Goal: Transaction & Acquisition: Subscribe to service/newsletter

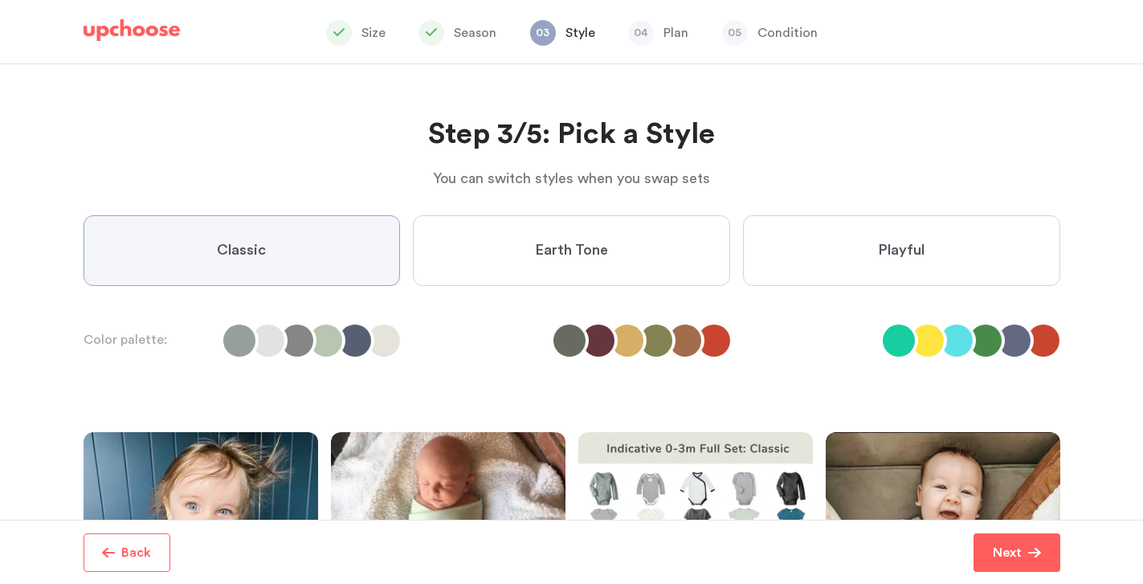
scroll to position [15, 0]
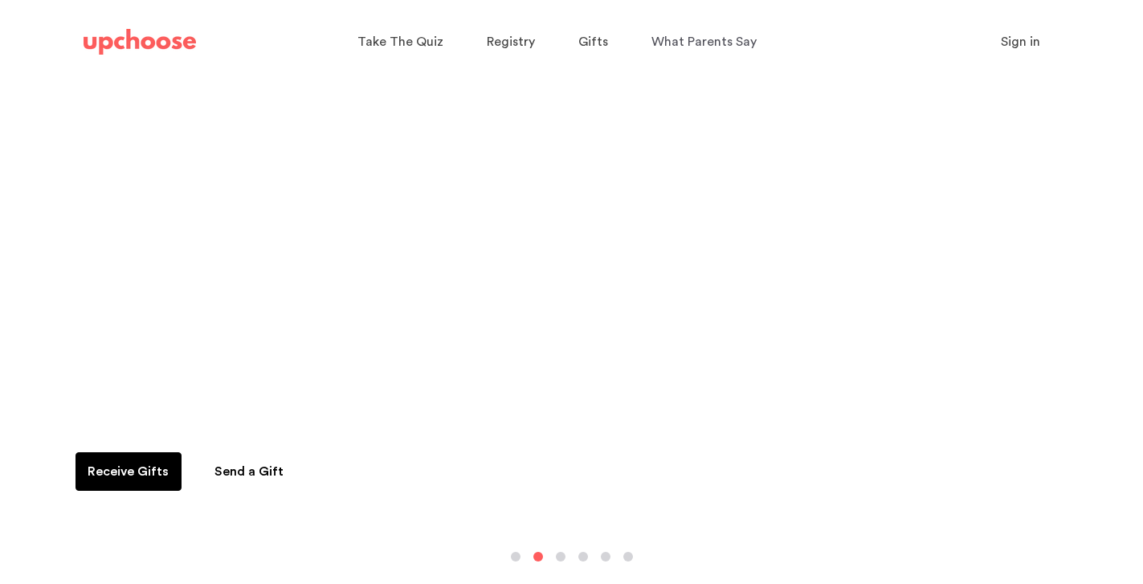
scroll to position [61, 0]
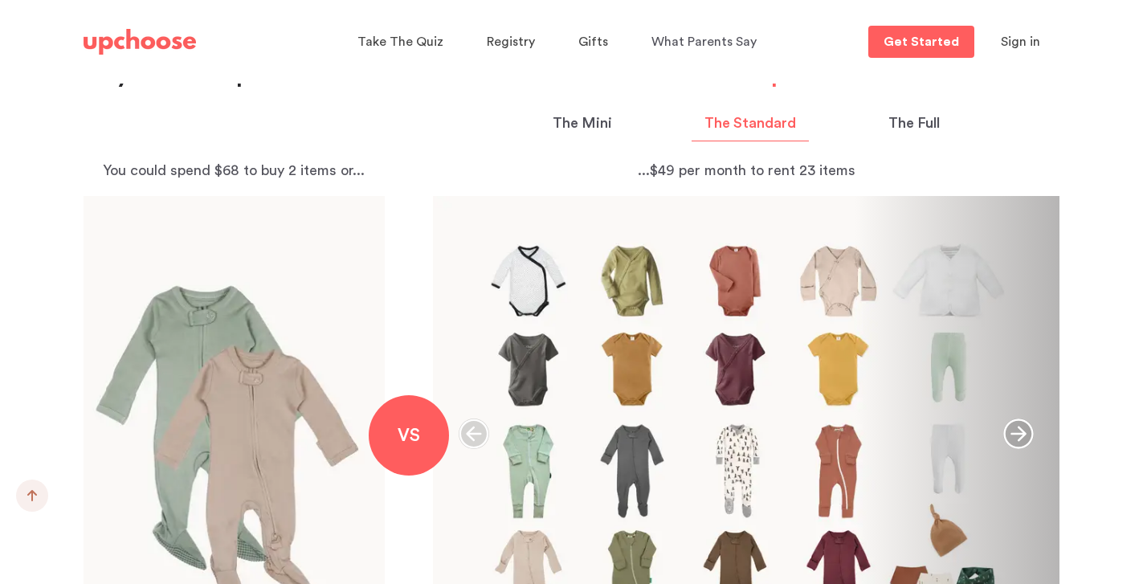
scroll to position [1707, 0]
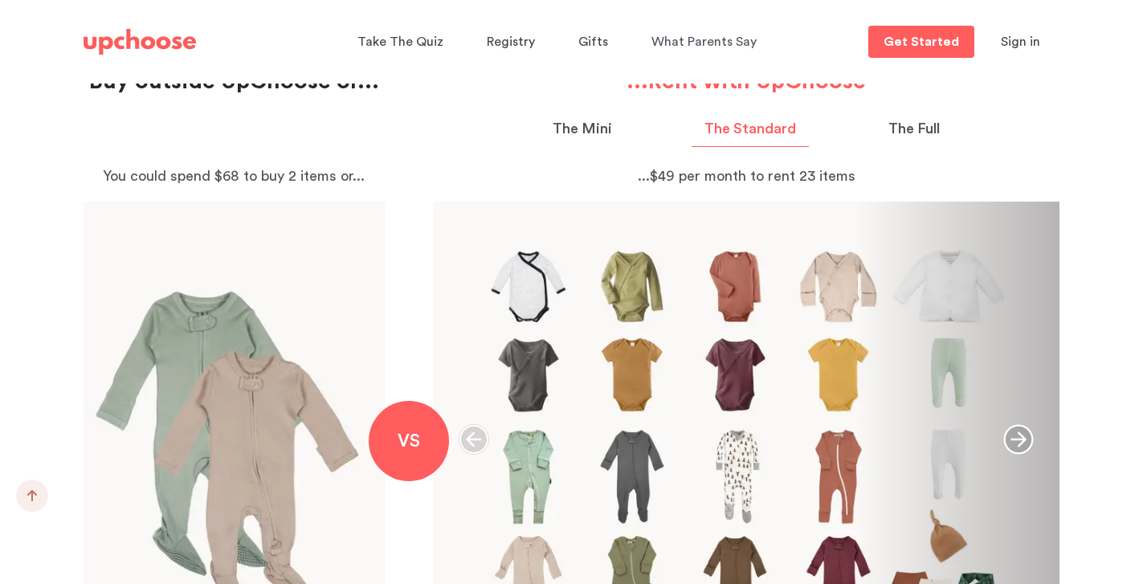
click at [925, 123] on p "The Full" at bounding box center [913, 129] width 51 height 22
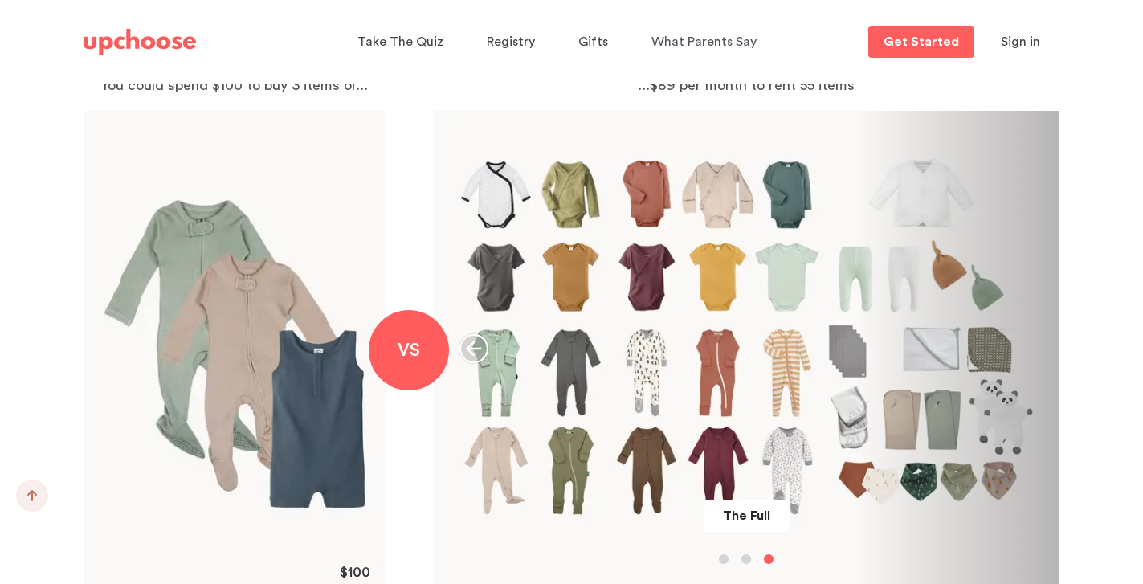
scroll to position [1733, 0]
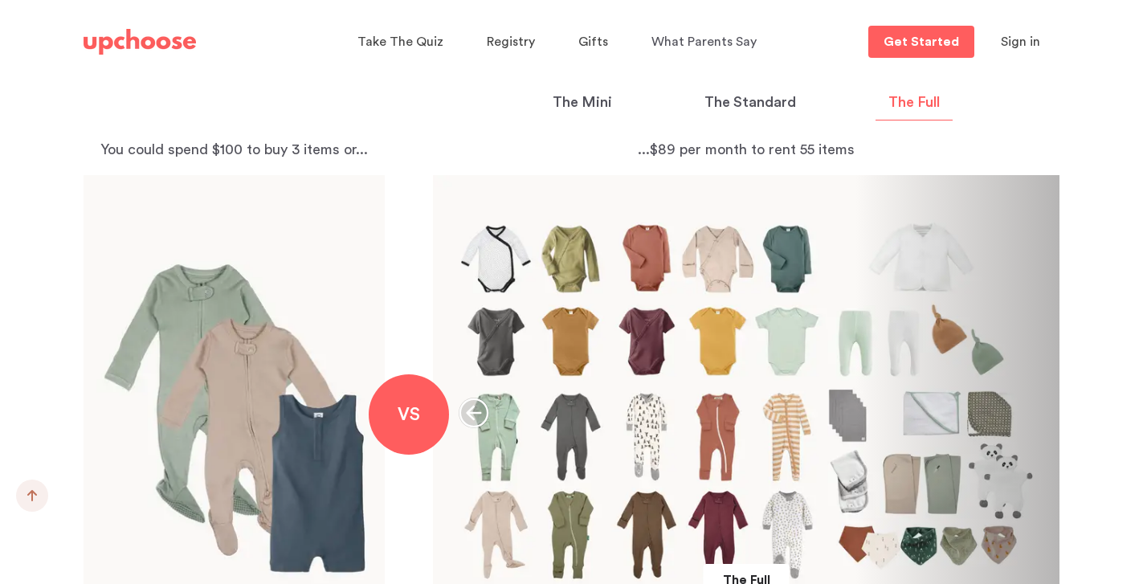
click at [594, 103] on p "The Mini" at bounding box center [582, 103] width 59 height 22
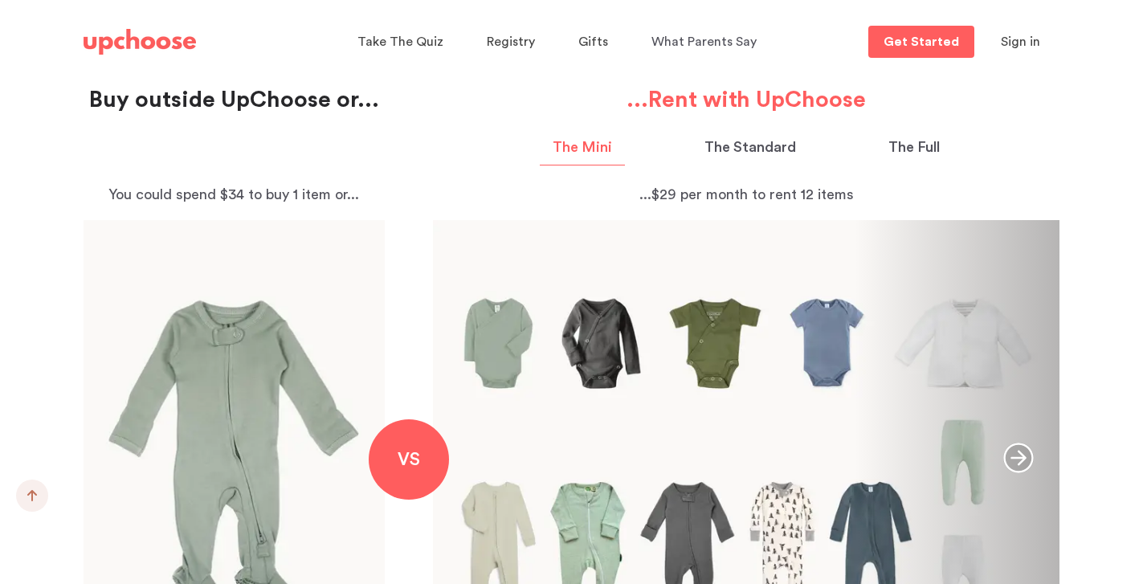
scroll to position [1687, 0]
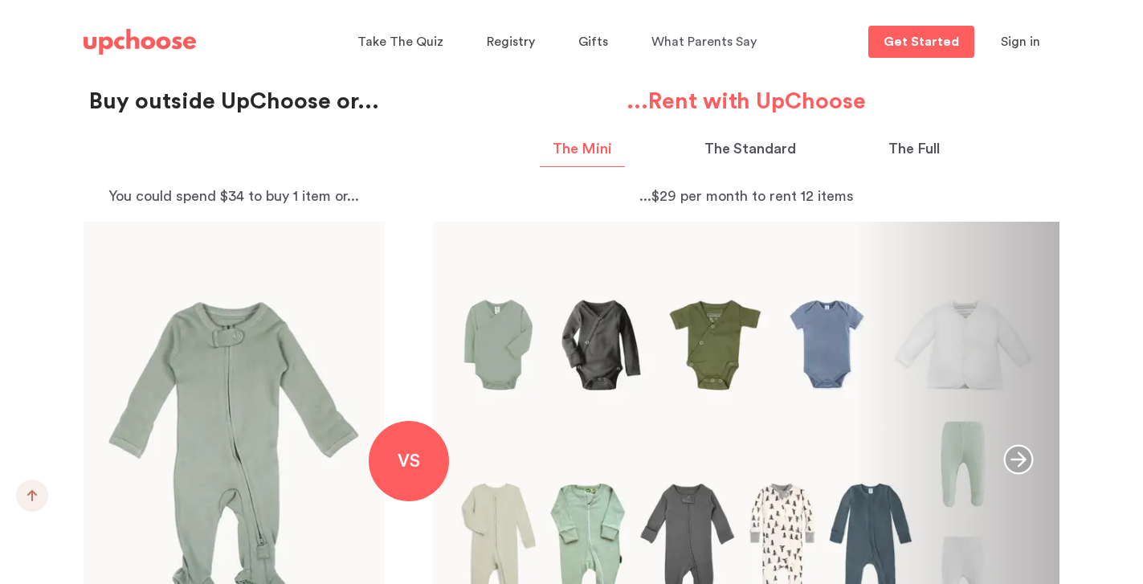
click at [752, 143] on p "The Standard" at bounding box center [750, 149] width 92 height 22
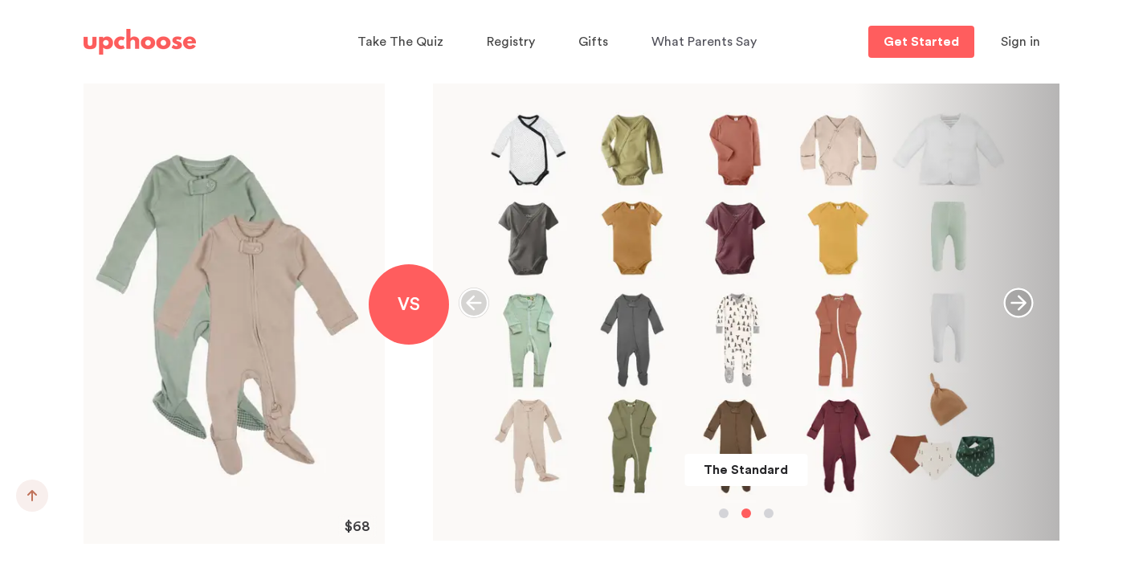
scroll to position [1900, 0]
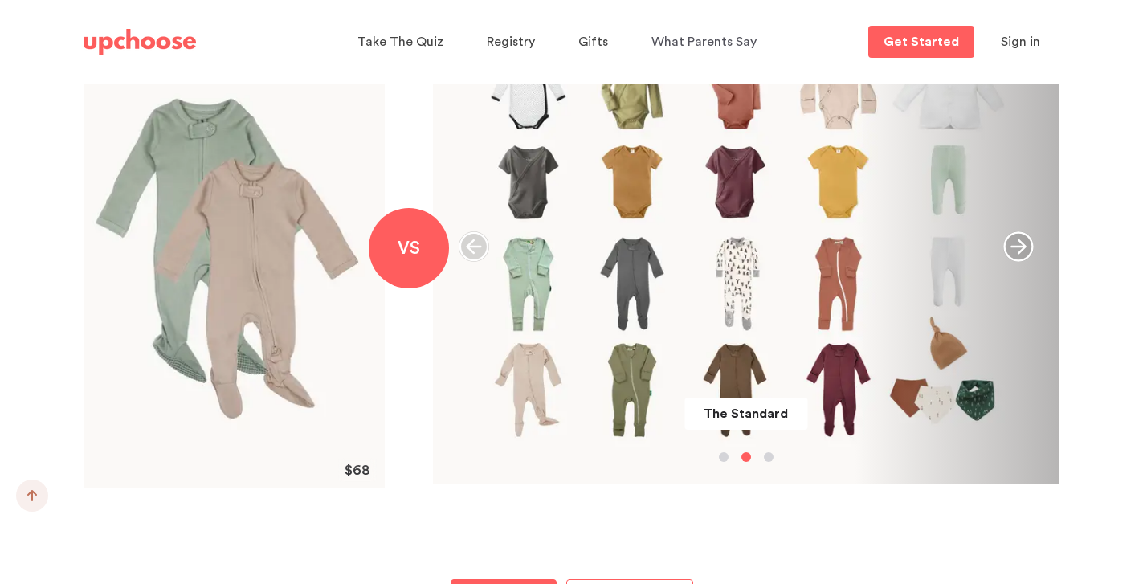
click at [1018, 251] on icon "button" at bounding box center [1018, 246] width 31 height 31
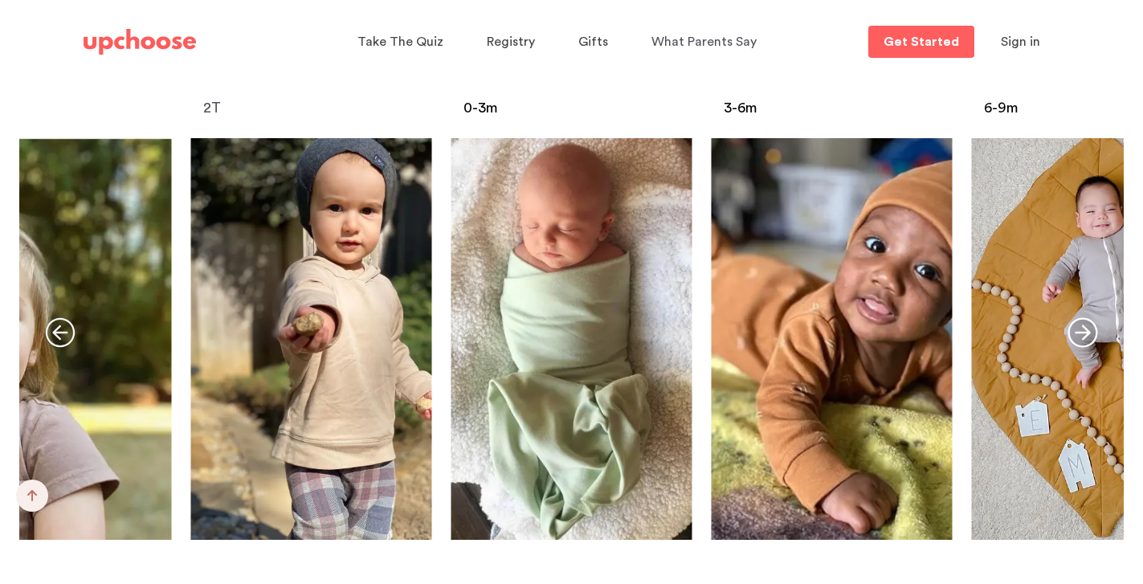
scroll to position [6346, 0]
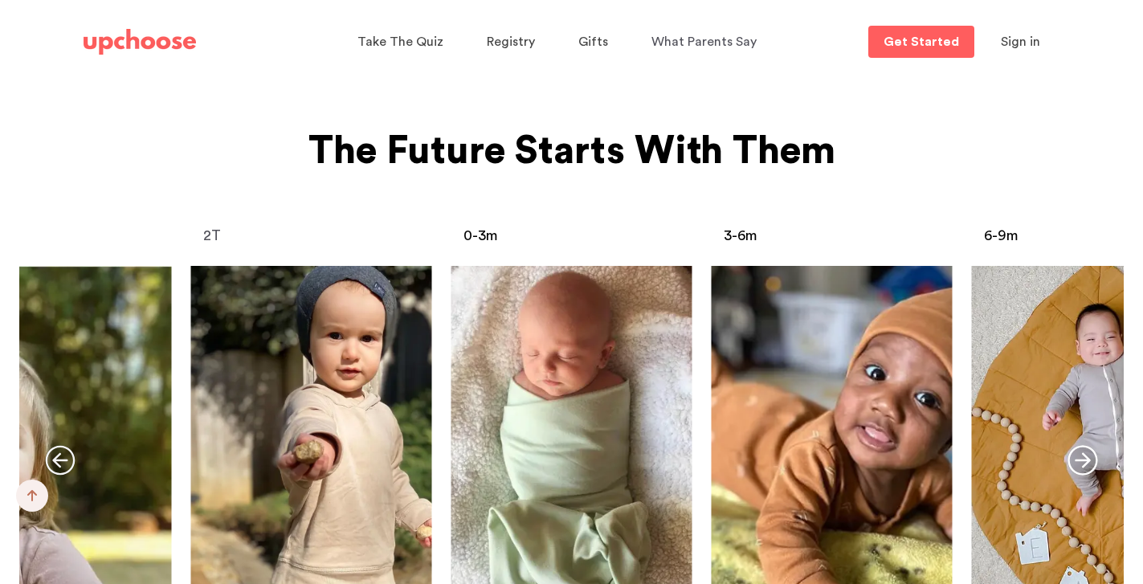
click at [1080, 445] on icon "button" at bounding box center [1082, 460] width 31 height 31
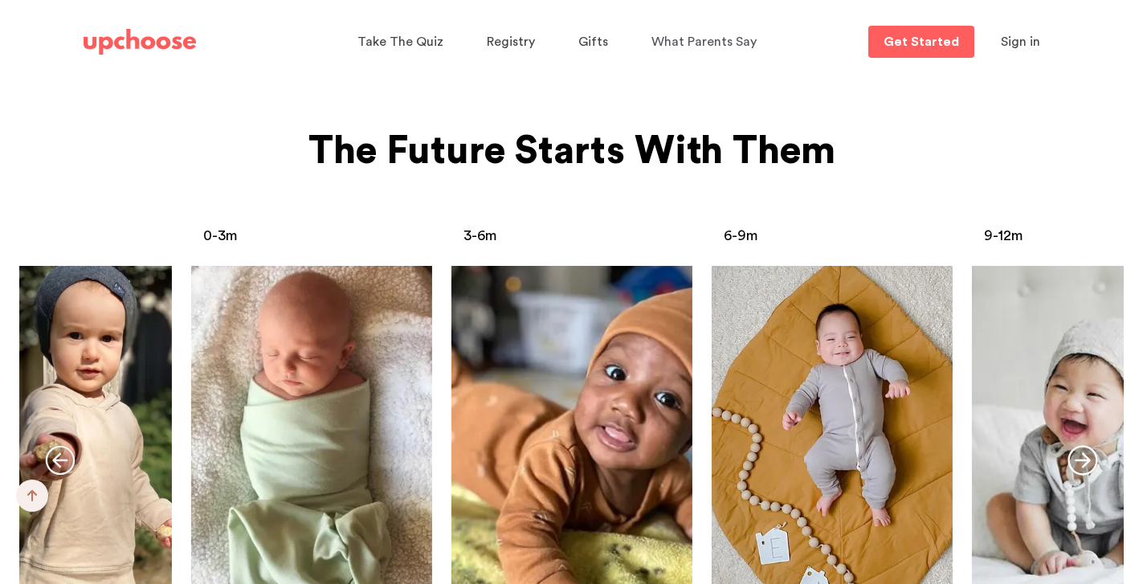
click at [1080, 445] on icon "button" at bounding box center [1082, 460] width 31 height 31
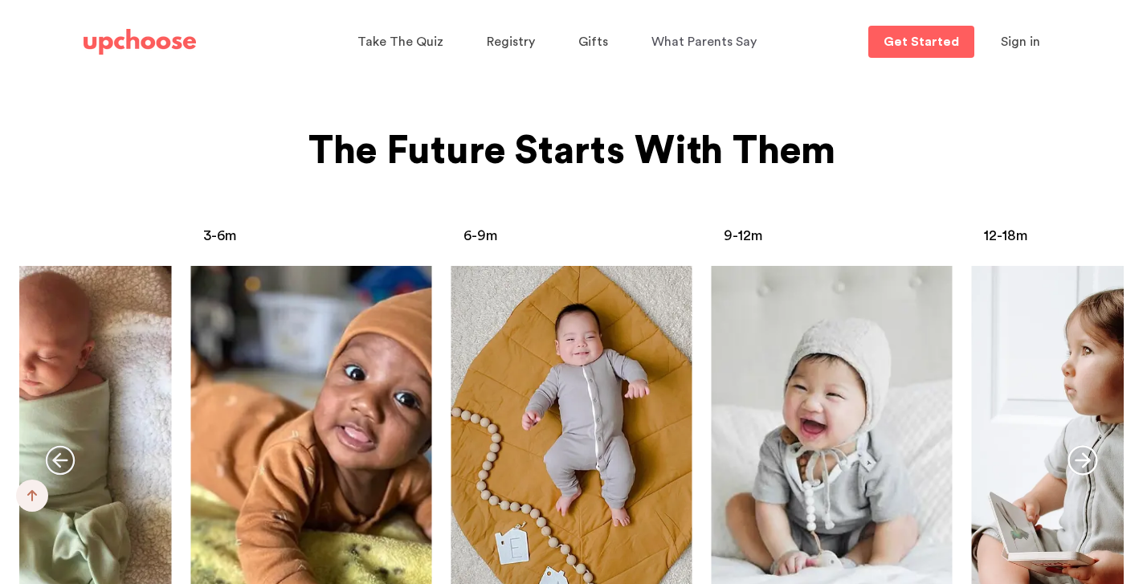
click at [1080, 445] on icon "button" at bounding box center [1082, 460] width 31 height 31
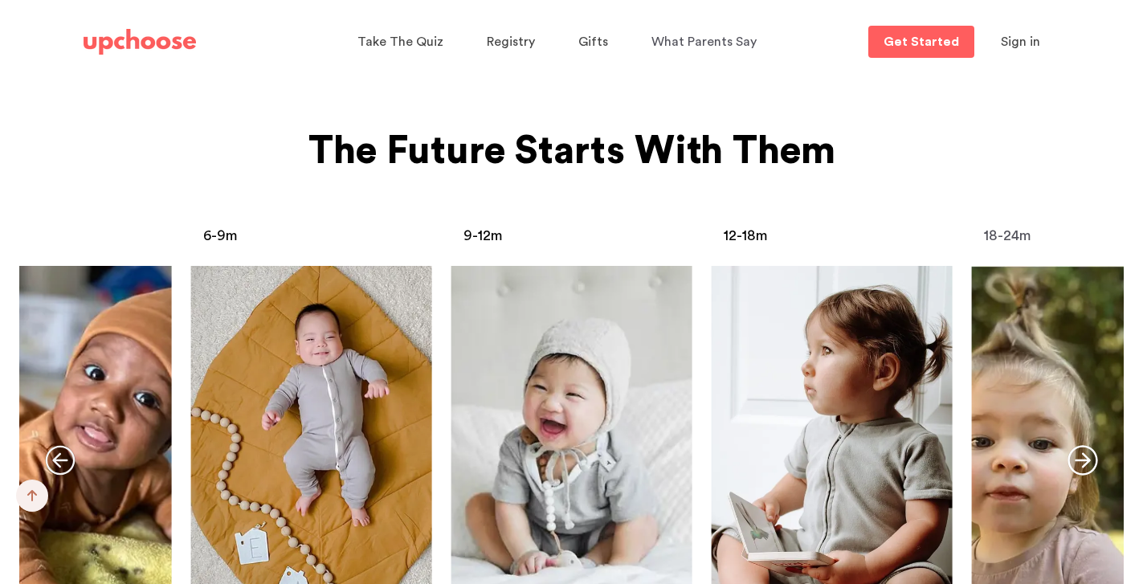
click at [1080, 445] on icon "button" at bounding box center [1082, 460] width 31 height 31
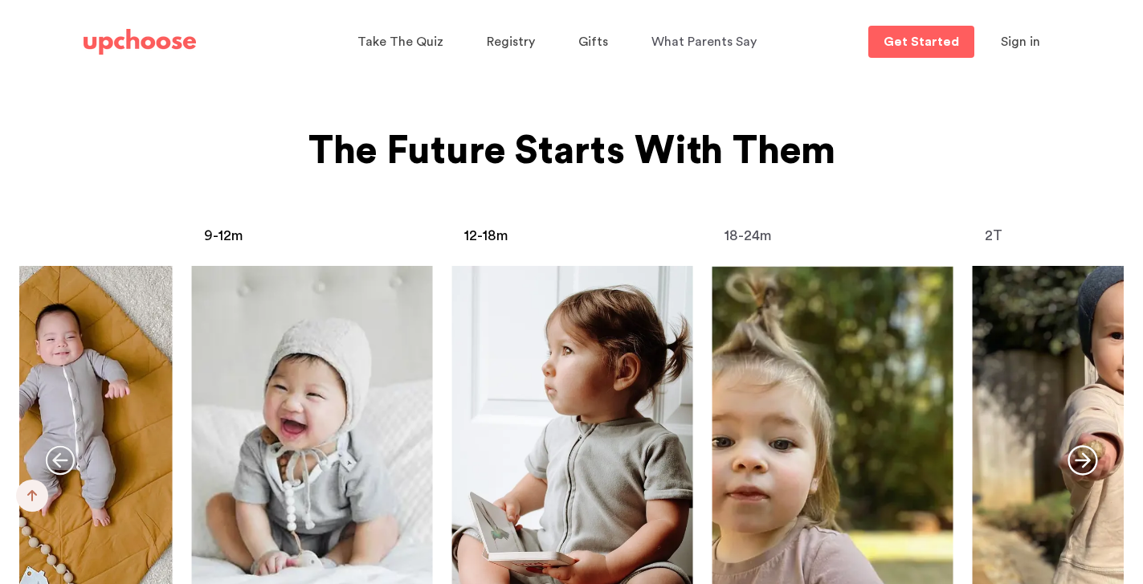
click at [1080, 445] on icon "button" at bounding box center [1082, 460] width 31 height 31
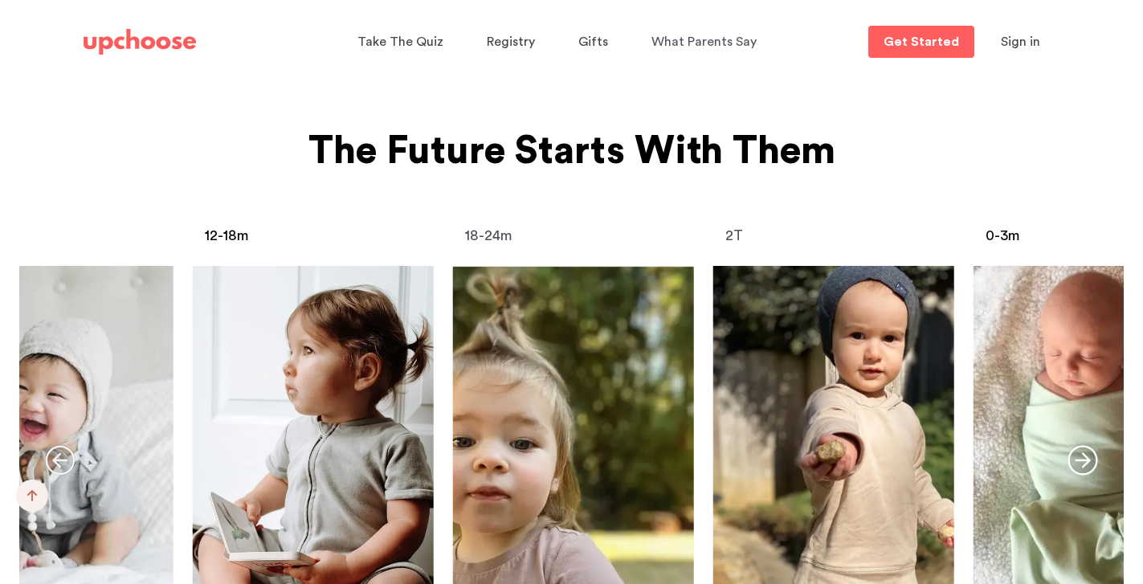
click at [1080, 445] on icon "button" at bounding box center [1082, 460] width 31 height 31
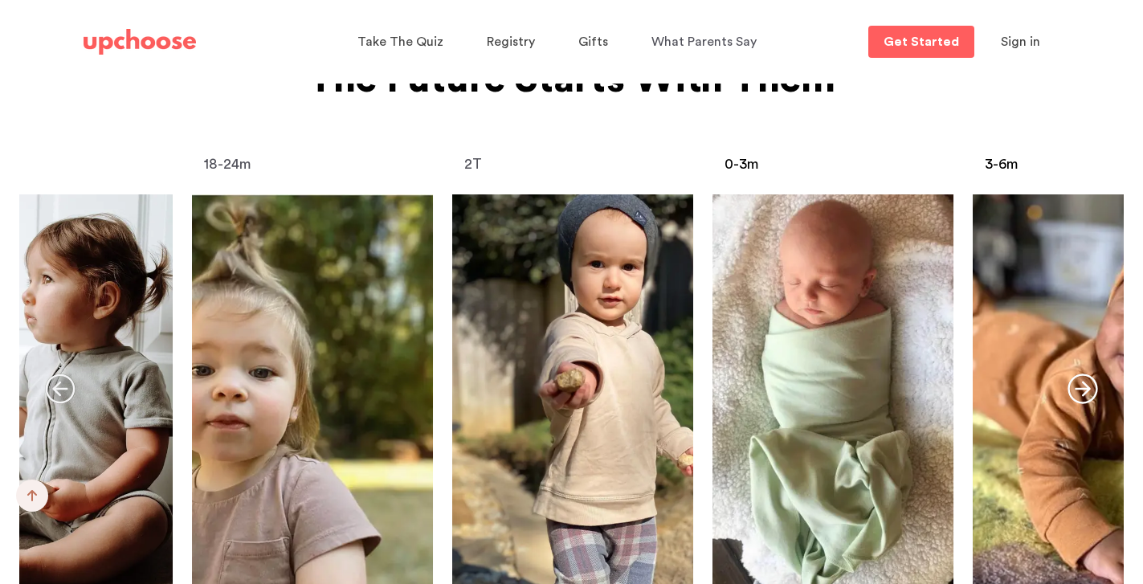
scroll to position [6423, 0]
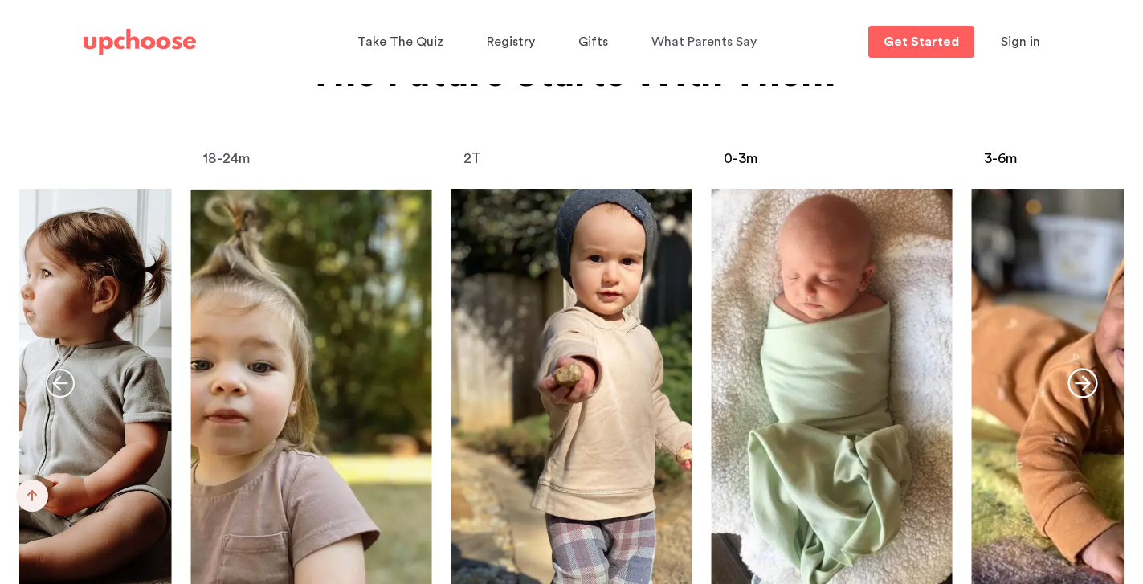
click at [621, 280] on img at bounding box center [571, 390] width 241 height 402
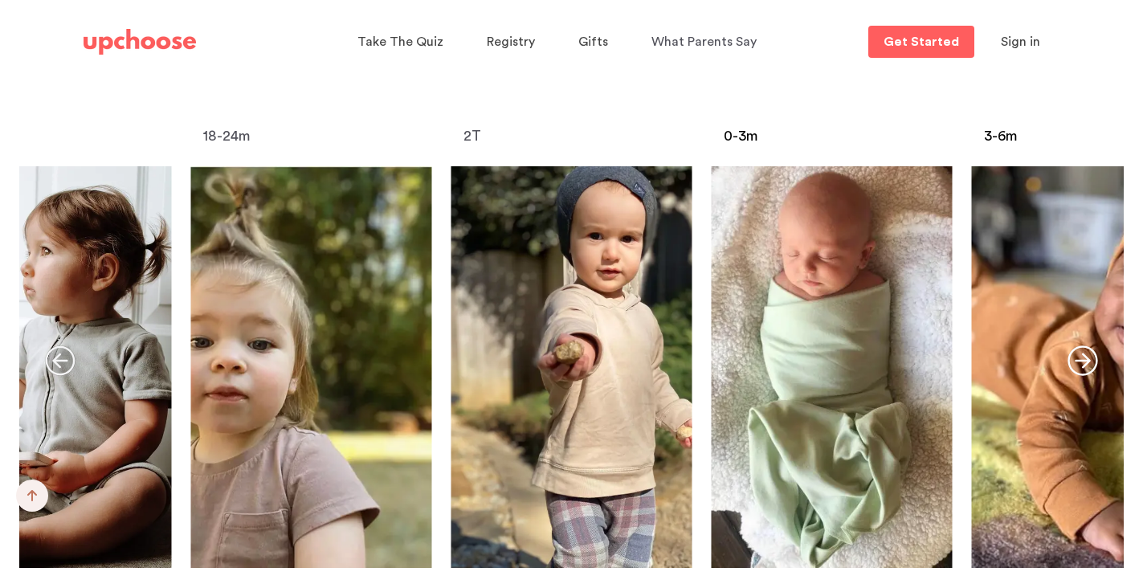
click at [63, 345] on icon "button" at bounding box center [60, 360] width 31 height 31
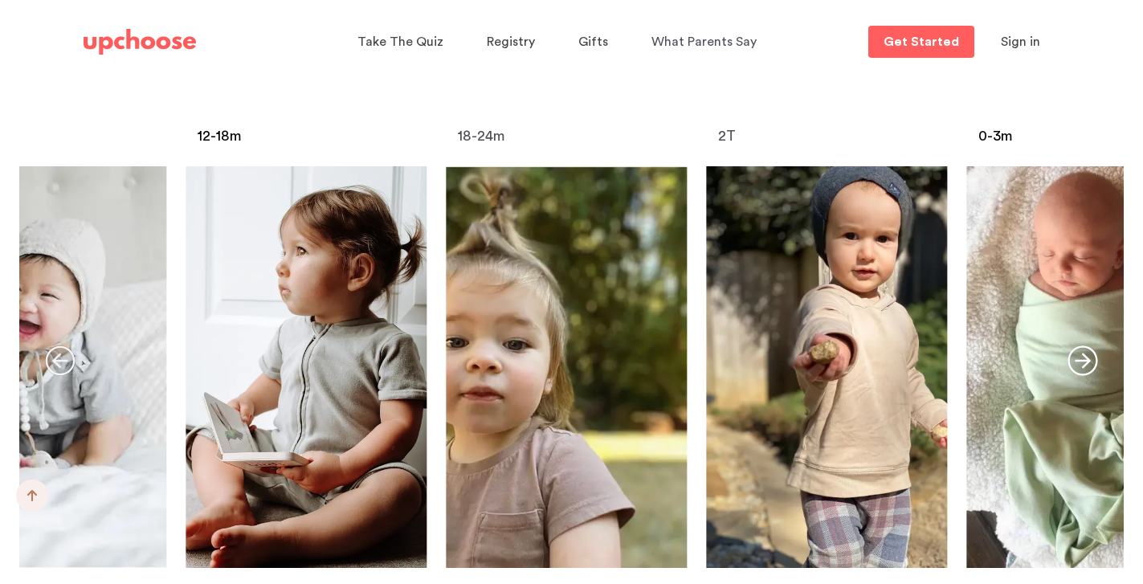
click at [63, 345] on icon "button" at bounding box center [60, 360] width 31 height 31
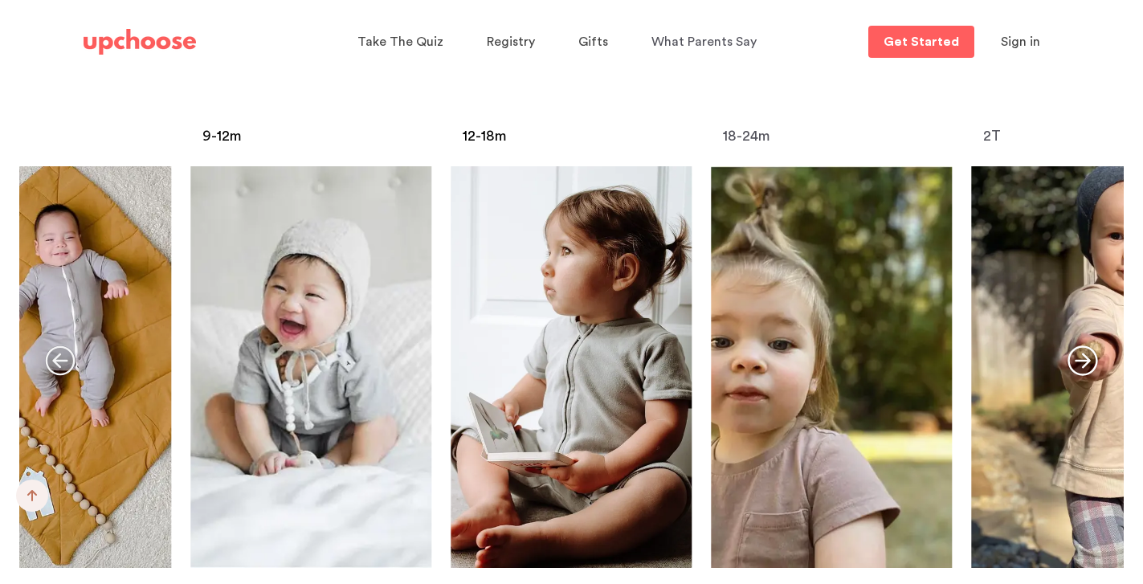
click at [63, 345] on icon "button" at bounding box center [60, 360] width 31 height 31
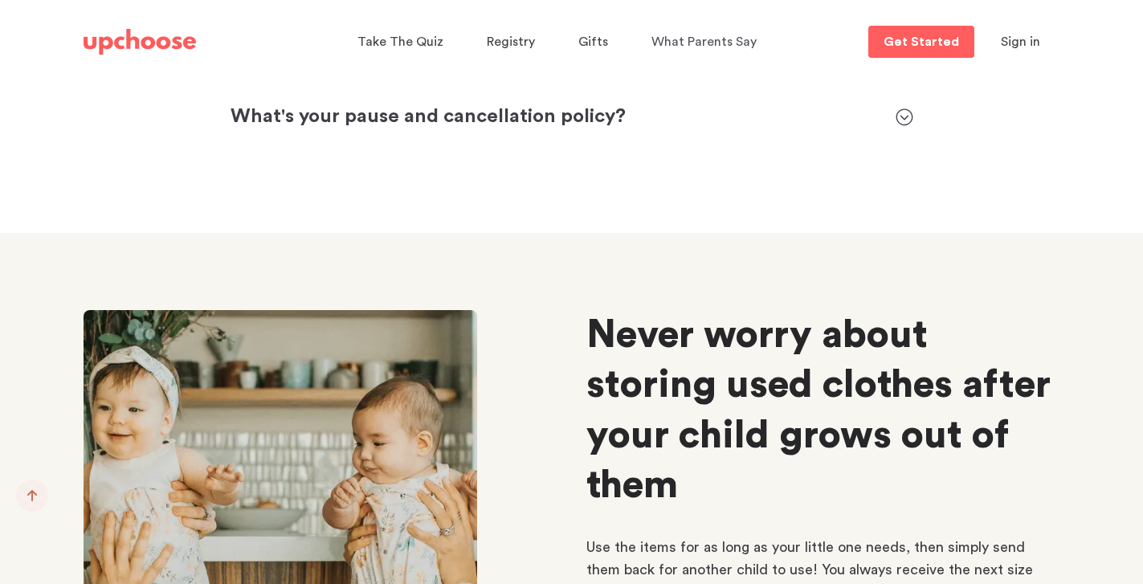
scroll to position [7659, 0]
